Goal: Obtain resource: Download file/media

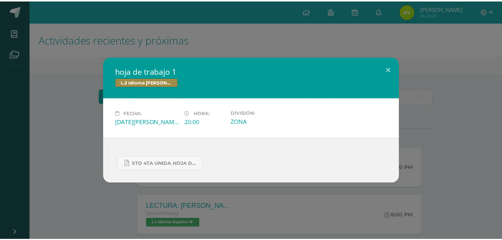
scroll to position [152, 0]
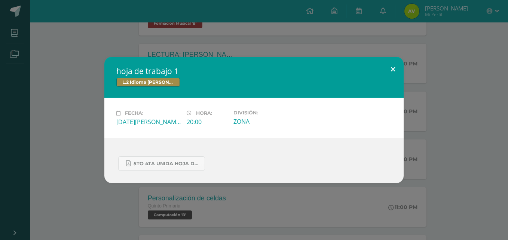
drag, startPoint x: 0, startPoint y: 0, endPoint x: 392, endPoint y: 70, distance: 398.7
click at [392, 70] on button at bounding box center [392, 69] width 21 height 25
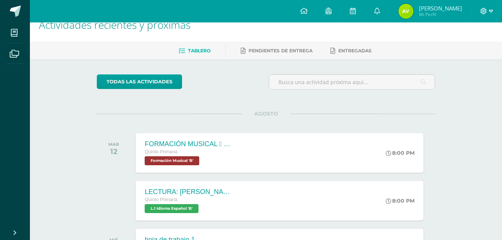
scroll to position [0, 0]
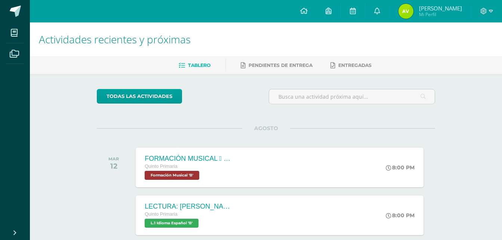
click at [493, 12] on div at bounding box center [486, 11] width 31 height 22
click at [491, 11] on icon at bounding box center [491, 11] width 4 height 7
click at [459, 52] on span "Cerrar sesión" at bounding box center [467, 50] width 34 height 7
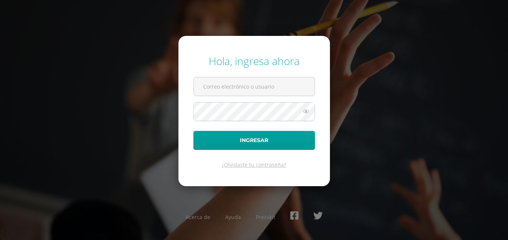
click at [193, 131] on button "Ingresar" at bounding box center [253, 140] width 121 height 19
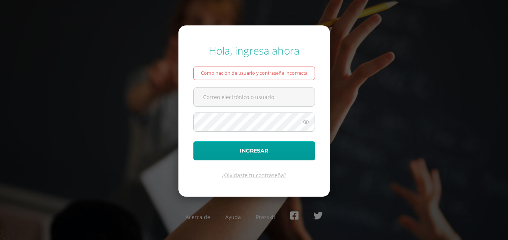
click at [193, 141] on button "Ingresar" at bounding box center [253, 150] width 121 height 19
click at [248, 95] on input "text" at bounding box center [254, 97] width 121 height 18
type input "[EMAIL_ADDRESS][DOMAIN_NAME]"
click at [193, 141] on button "Ingresar" at bounding box center [253, 150] width 121 height 19
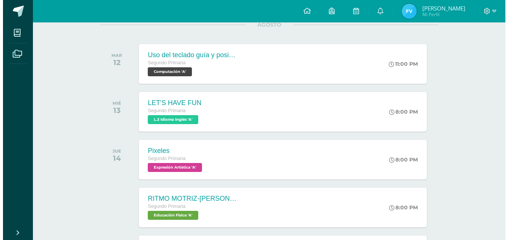
scroll to position [105, 0]
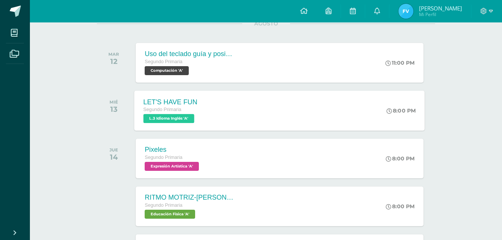
click at [179, 120] on span "L.3 Idioma Inglés 'A'" at bounding box center [169, 118] width 51 height 9
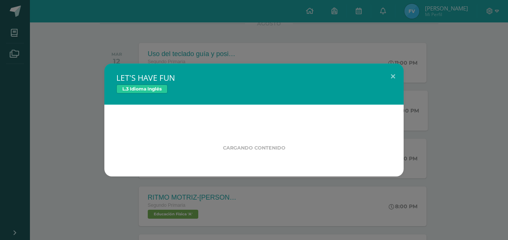
click at [179, 120] on div "Cargando contenido" at bounding box center [253, 141] width 299 height 72
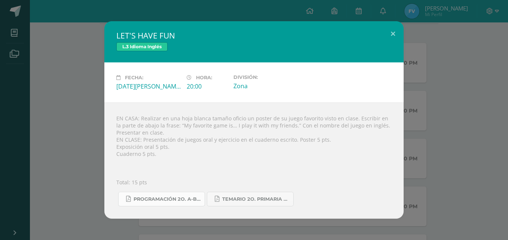
click at [148, 201] on span "Programación 2o. A-B Inglés.pdf" at bounding box center [166, 199] width 67 height 6
click at [256, 201] on span "Temario 2o. primaria 4-2025.pdf" at bounding box center [255, 199] width 67 height 6
